Goal: Find specific page/section: Find specific page/section

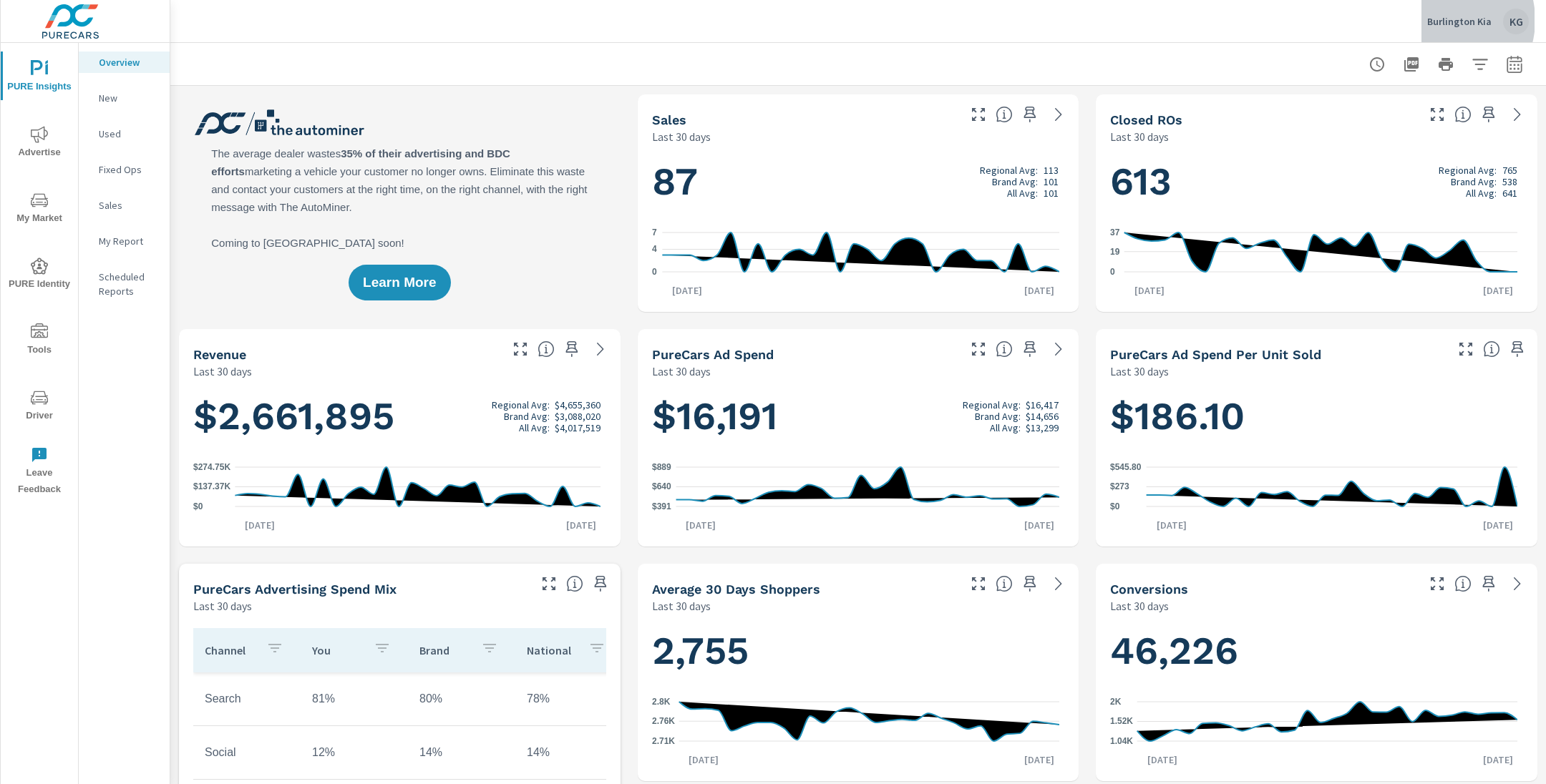
click at [1030, 19] on p "Burlington Kia" at bounding box center [1459, 21] width 65 height 13
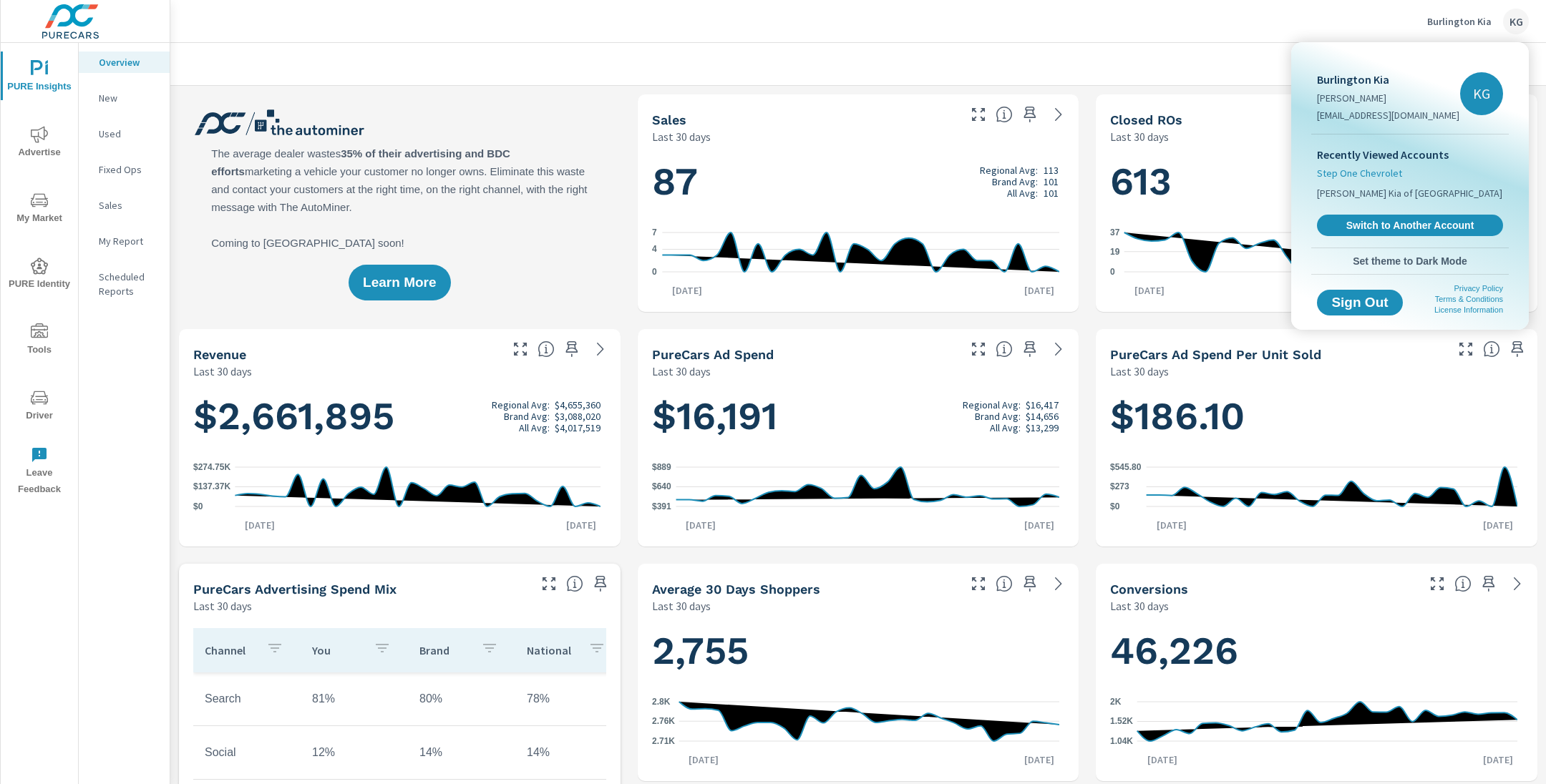
scroll to position [1, 0]
click at [1030, 172] on span "Step One Chevrolet" at bounding box center [1360, 173] width 85 height 14
